Goal: Navigation & Orientation: Find specific page/section

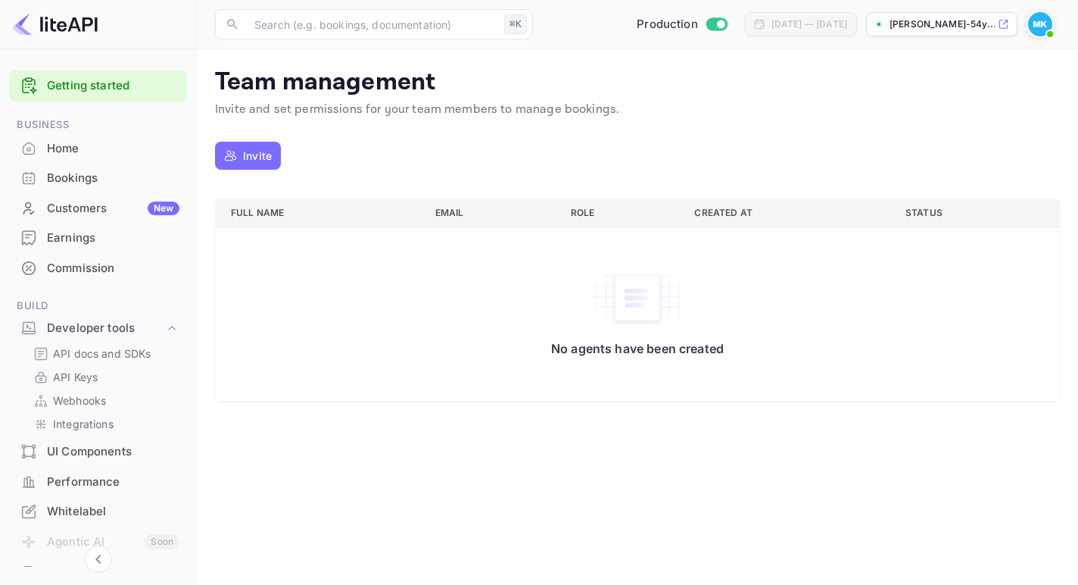
scroll to position [239, 0]
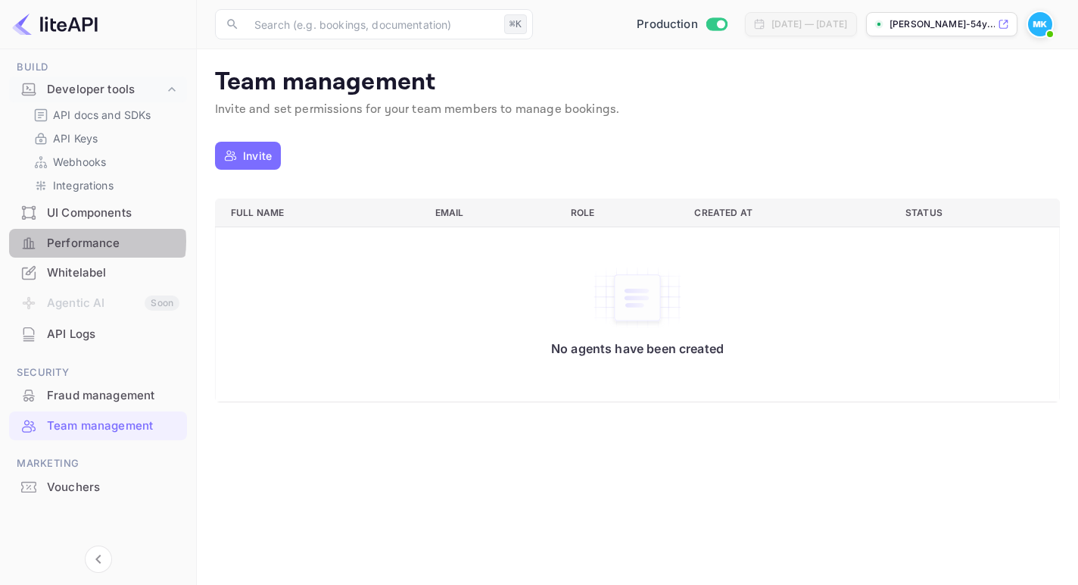
click at [77, 242] on div "Performance" at bounding box center [113, 243] width 133 height 17
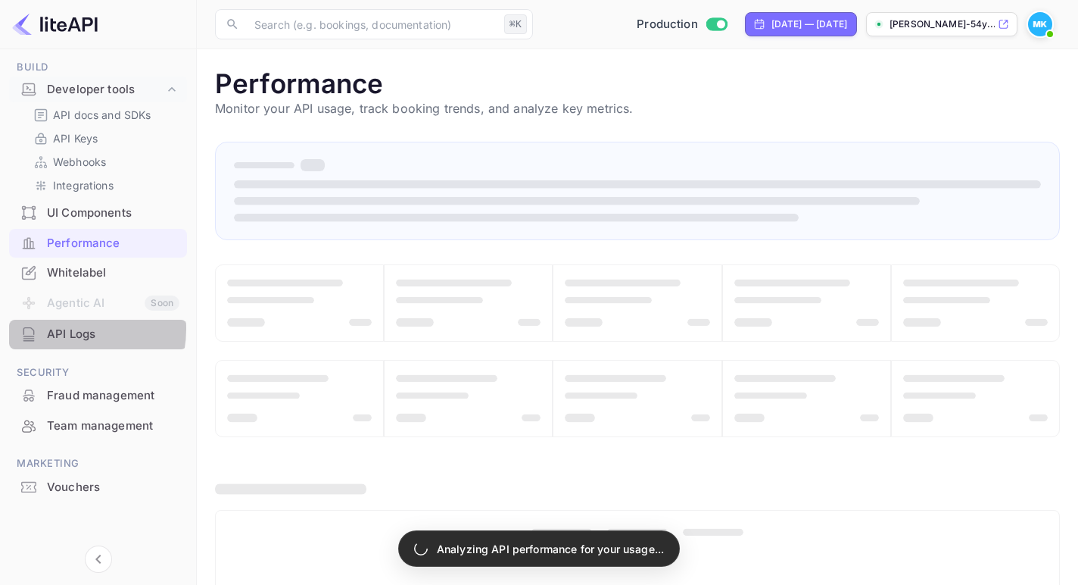
click at [63, 329] on div "API Logs" at bounding box center [113, 334] width 133 height 17
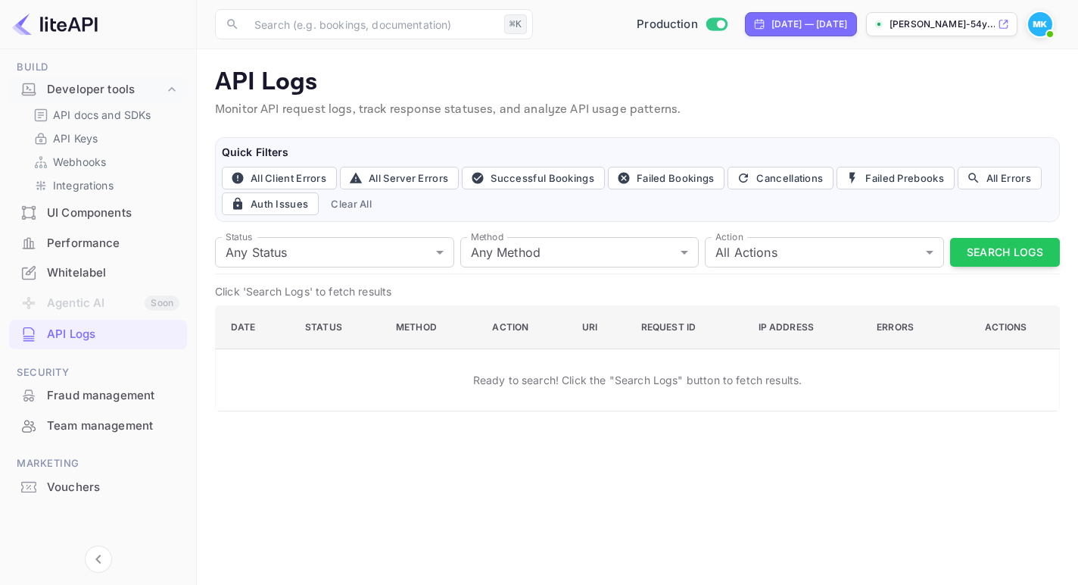
click at [73, 273] on div "Whitelabel" at bounding box center [113, 272] width 133 height 17
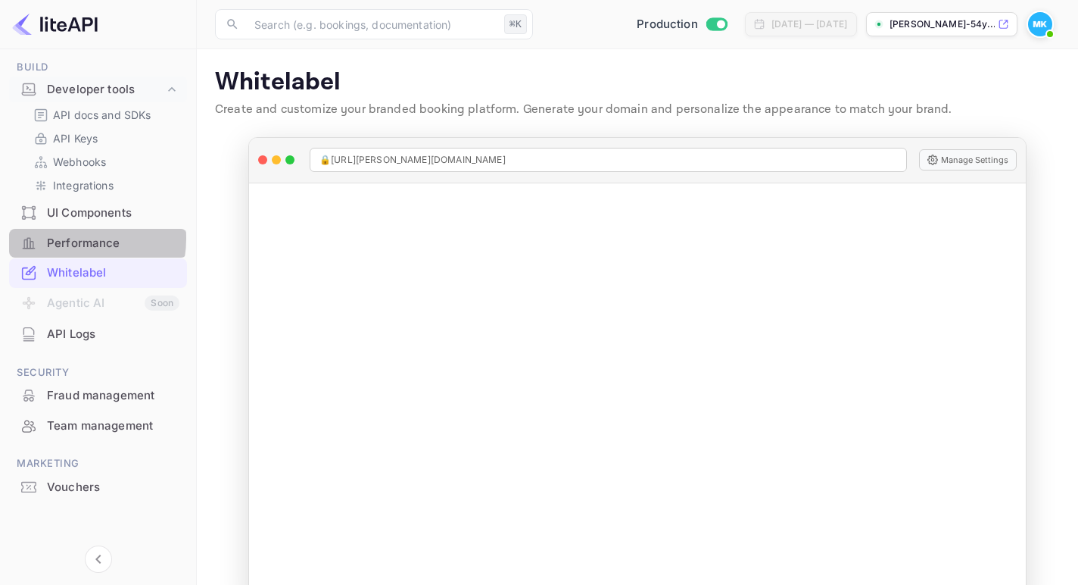
click at [72, 239] on div "Performance" at bounding box center [113, 243] width 133 height 17
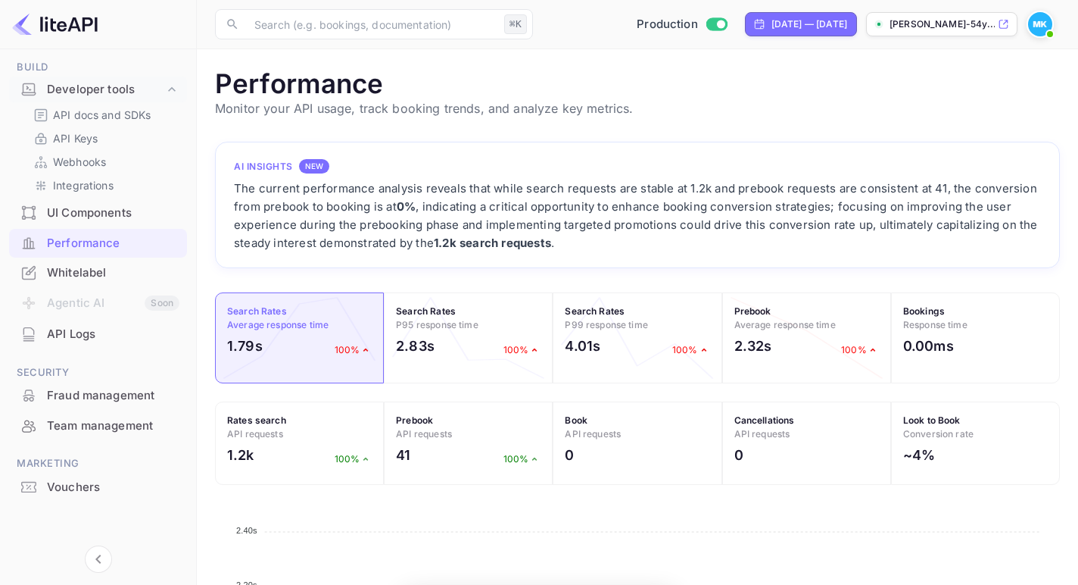
scroll to position [390, 845]
click at [71, 275] on div "Whitelabel" at bounding box center [113, 272] width 133 height 17
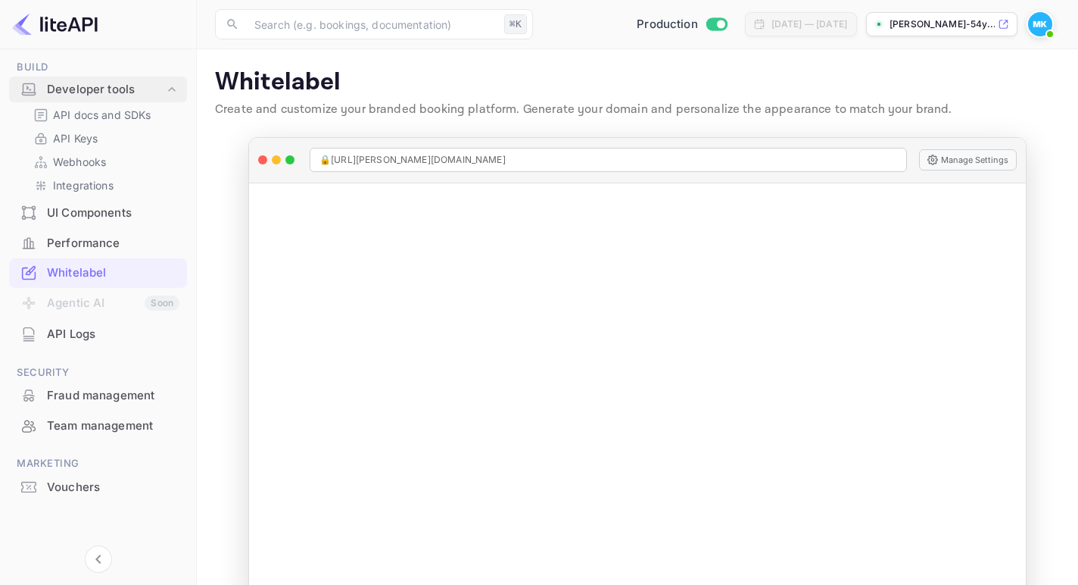
click at [37, 82] on div at bounding box center [29, 89] width 24 height 15
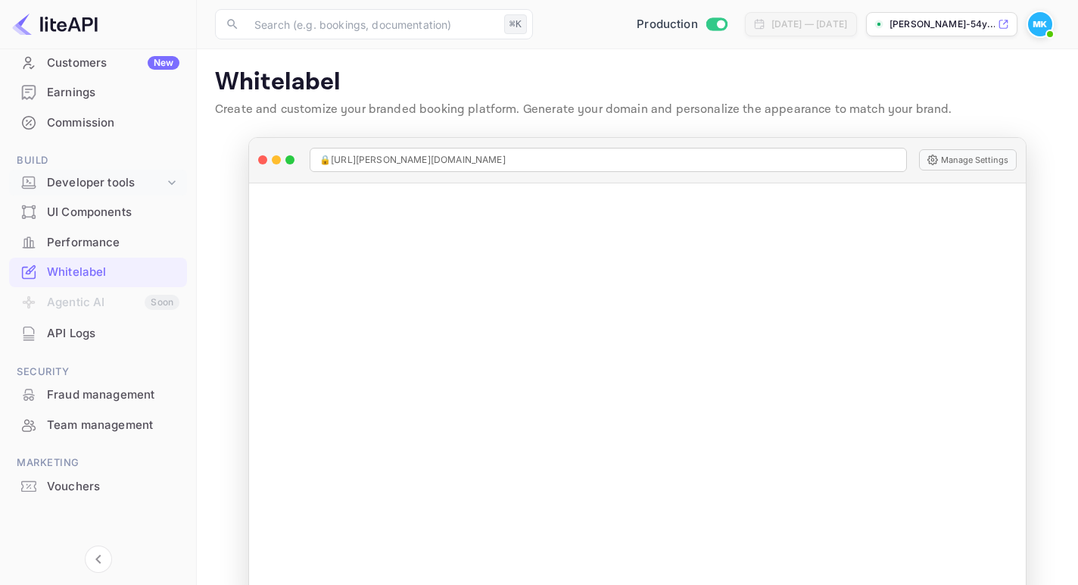
scroll to position [145, 0]
click at [49, 89] on div "Earnings" at bounding box center [113, 92] width 133 height 17
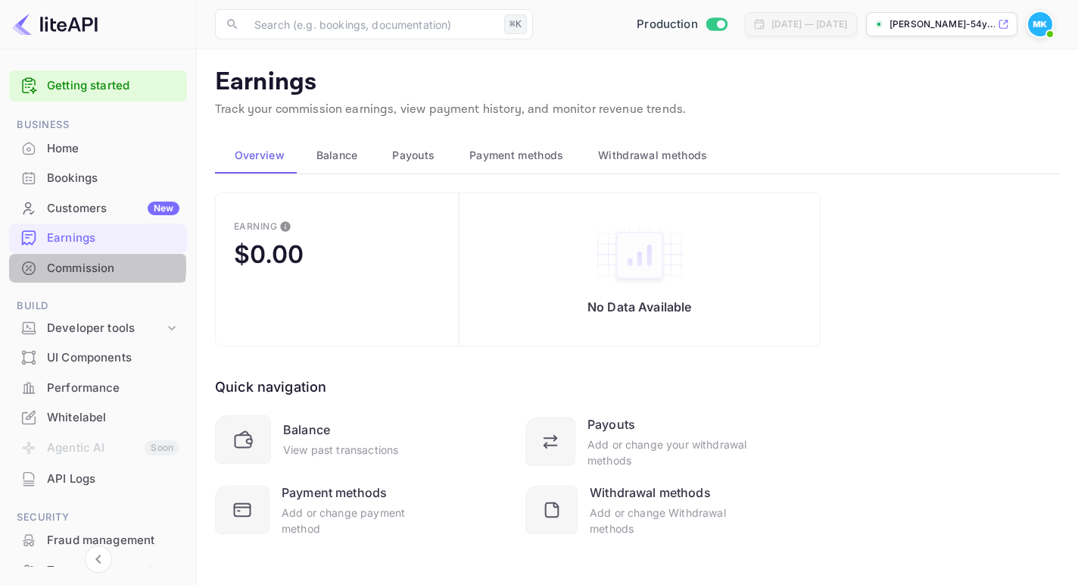
click at [71, 267] on div "Commission" at bounding box center [113, 268] width 133 height 17
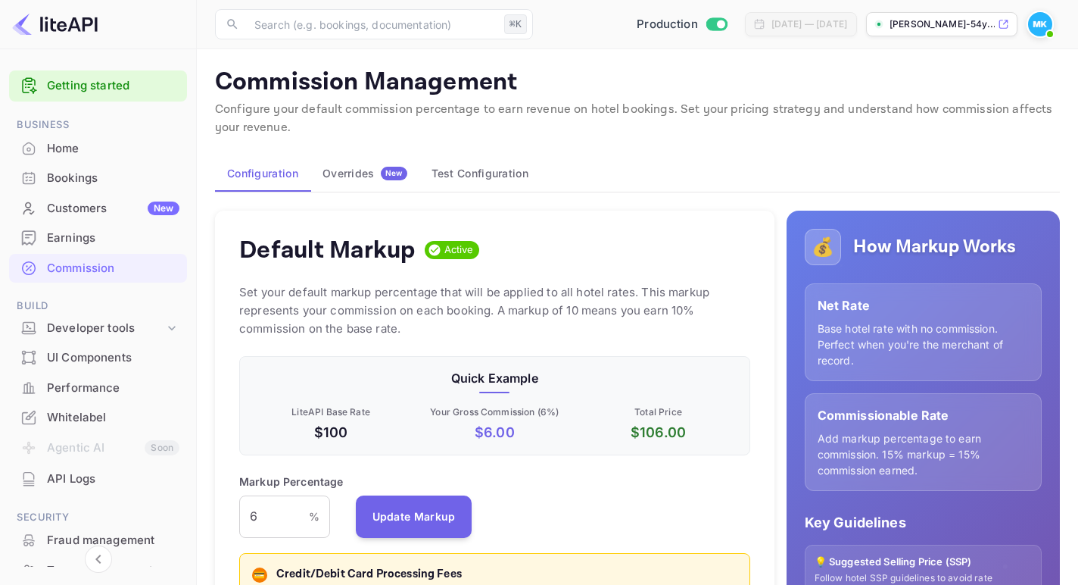
scroll to position [269, 511]
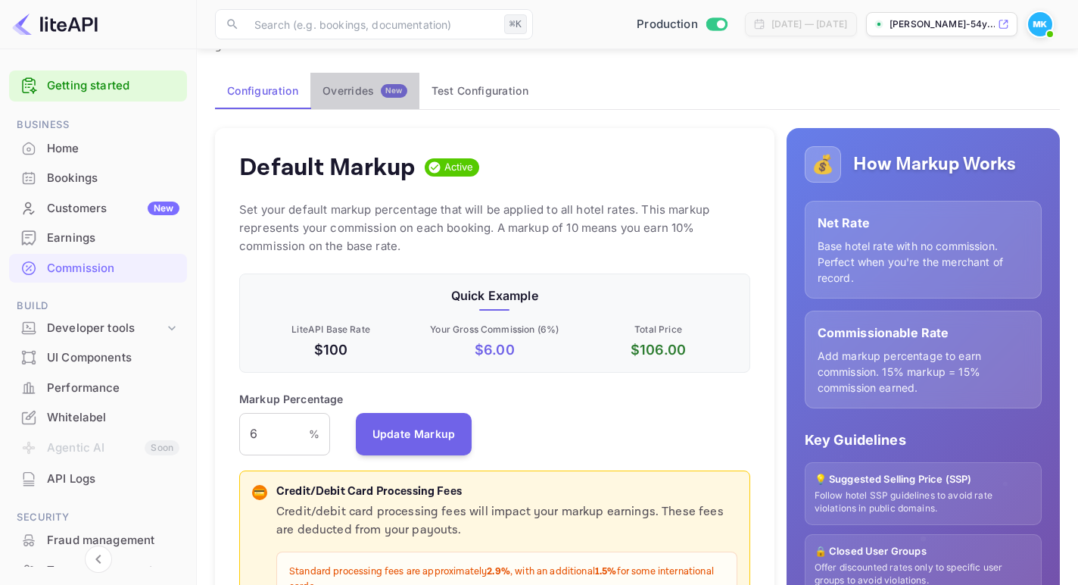
click at [360, 101] on button "Overrides New" at bounding box center [364, 91] width 109 height 36
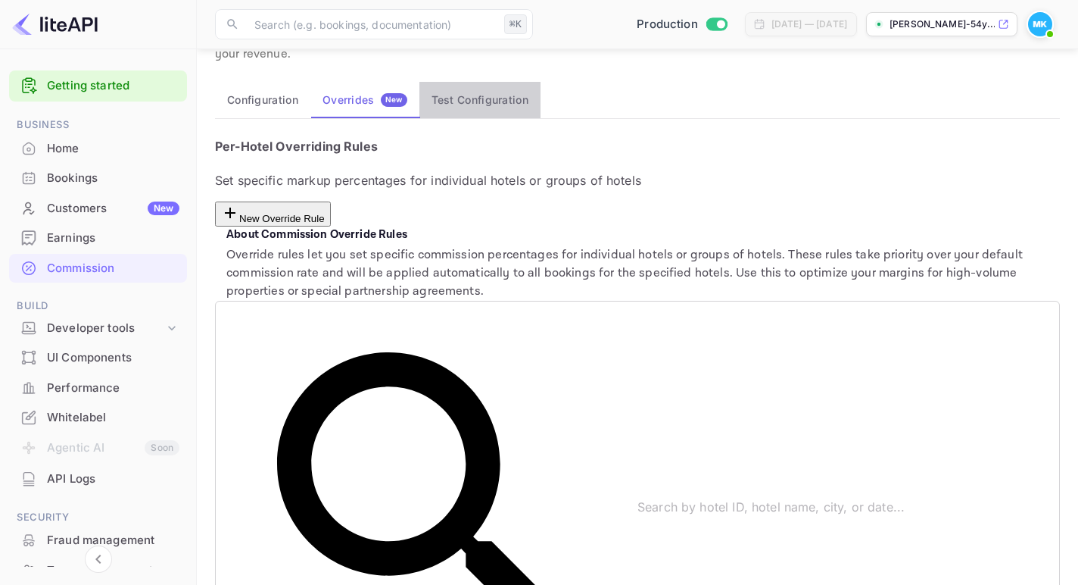
click at [476, 92] on button "Test Configuration" at bounding box center [480, 100] width 121 height 36
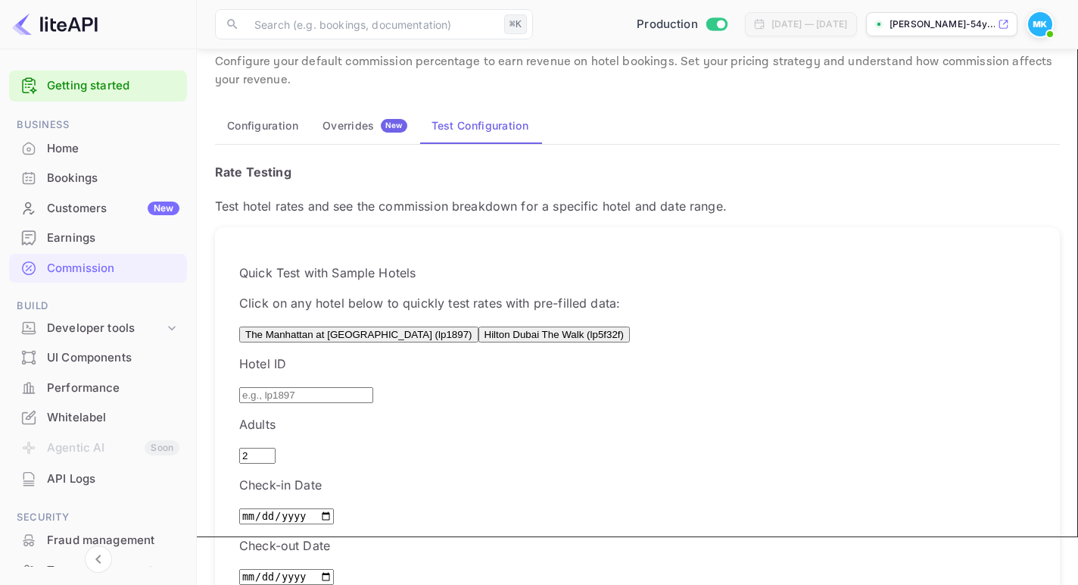
click at [353, 113] on button "Overrides New" at bounding box center [364, 126] width 109 height 36
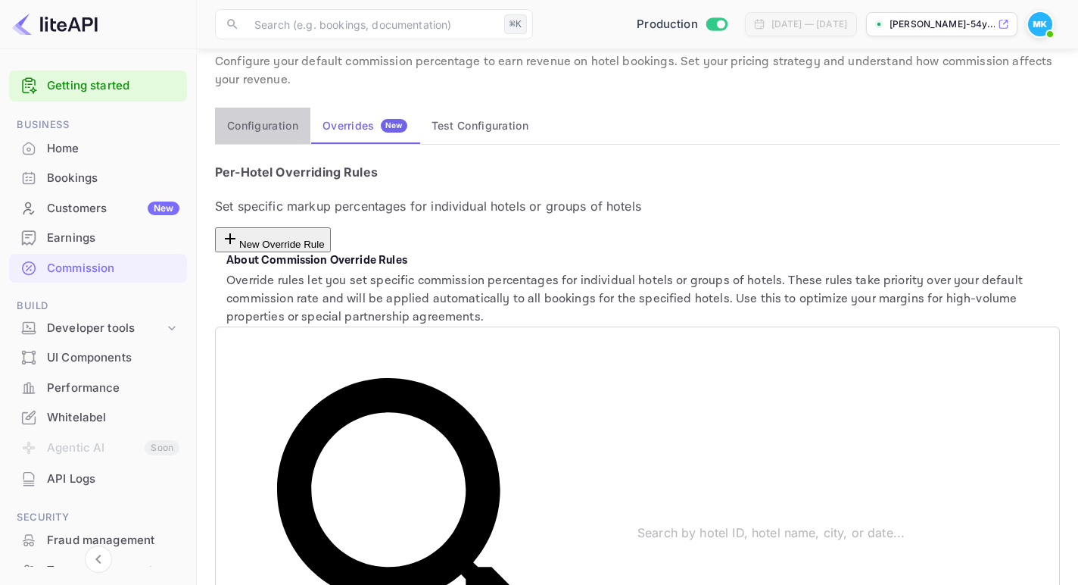
click at [266, 120] on button "Configuration" at bounding box center [262, 126] width 95 height 36
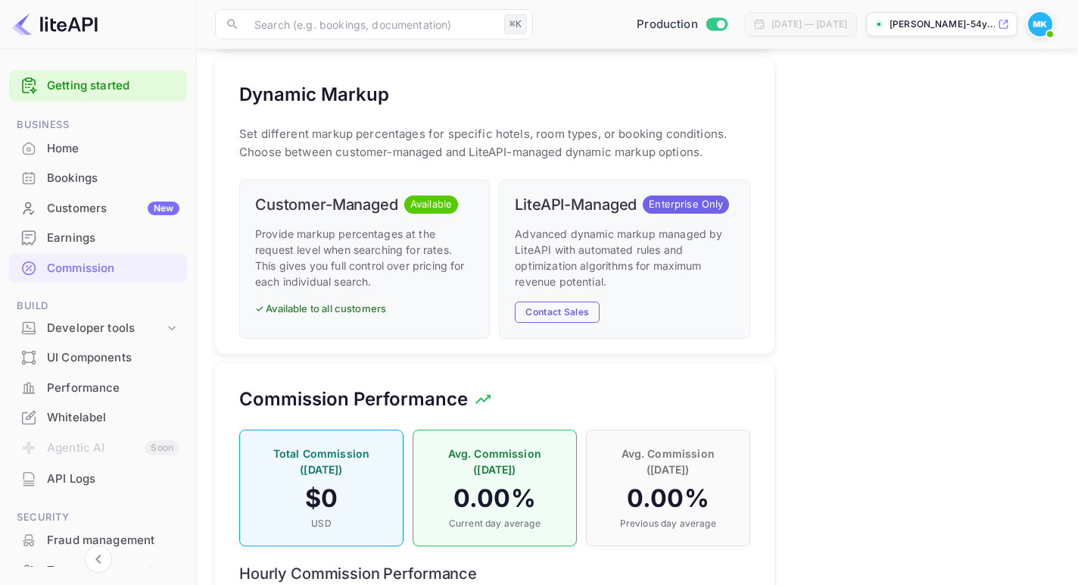
scroll to position [758, 0]
